Goal: Transaction & Acquisition: Purchase product/service

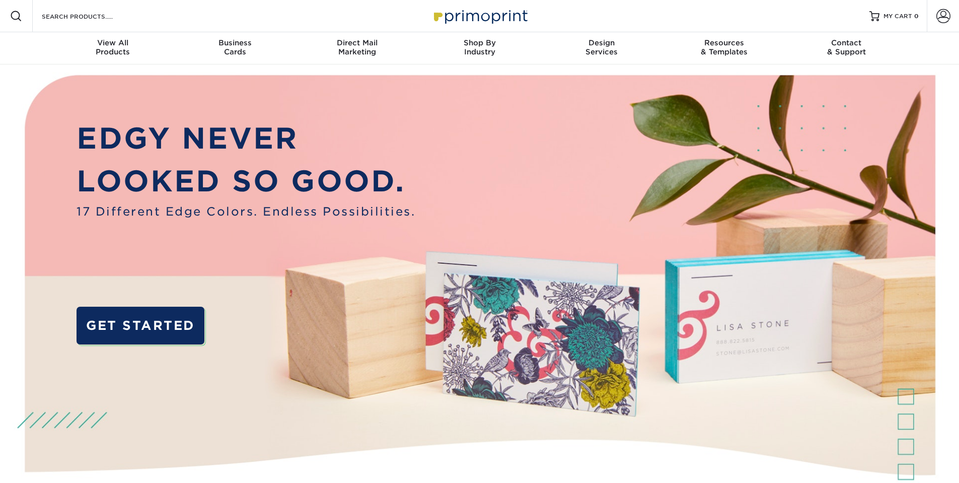
scroll to position [13, 0]
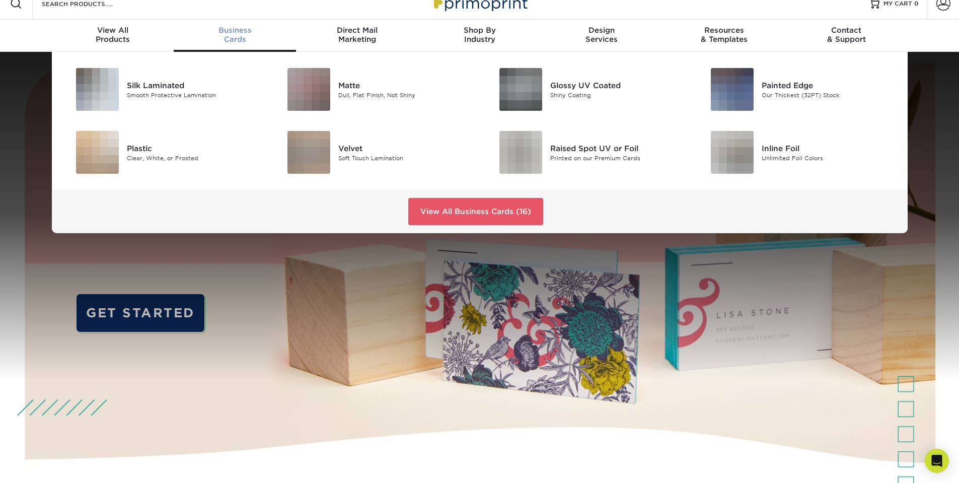
click at [228, 25] on link "Business Cards" at bounding box center [235, 36] width 122 height 32
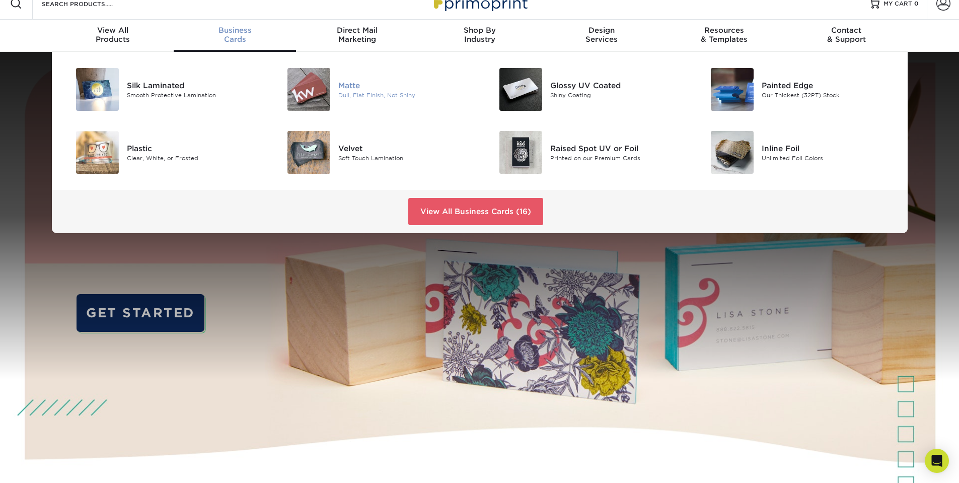
click at [370, 87] on div "Matte" at bounding box center [404, 85] width 133 height 11
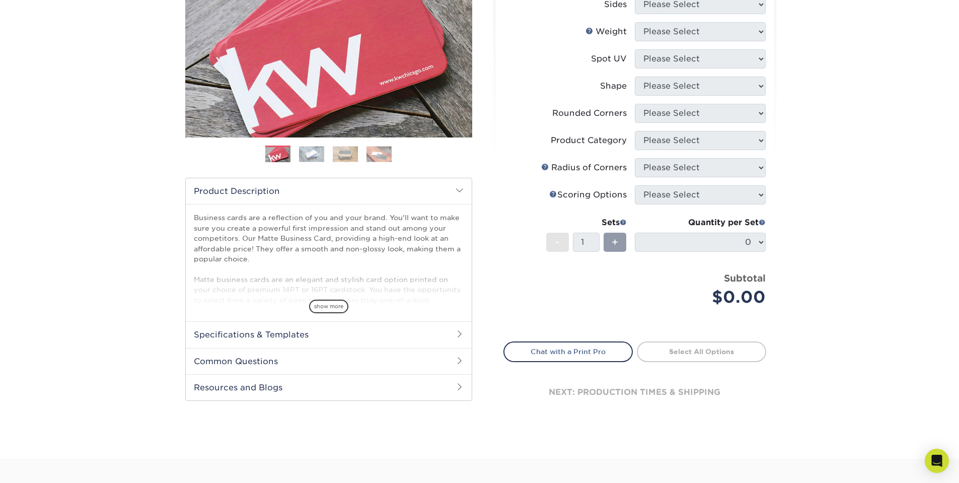
scroll to position [387, 0]
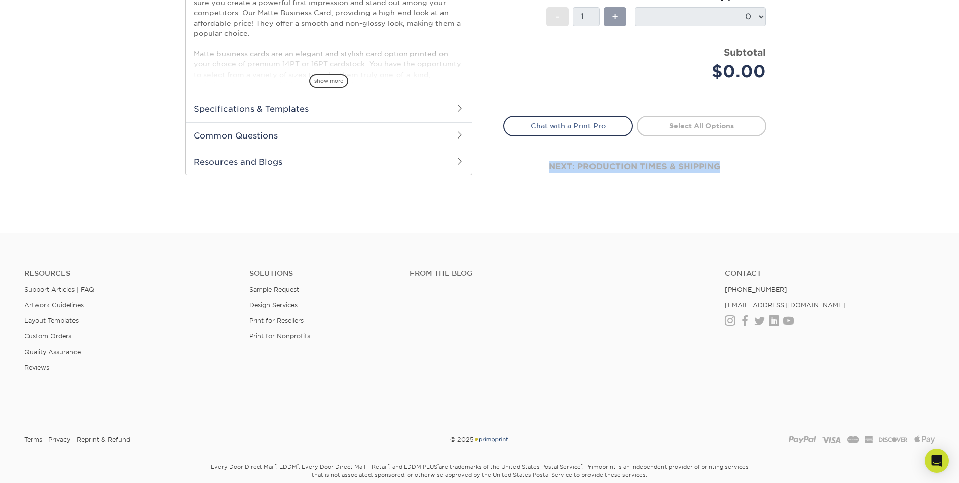
drag, startPoint x: 707, startPoint y: 163, endPoint x: 549, endPoint y: 163, distance: 158.1
click at [549, 163] on div "next: production times & shipping" at bounding box center [634, 166] width 263 height 60
click at [556, 194] on div "next: production times & shipping" at bounding box center [634, 166] width 263 height 60
